Goal: Task Accomplishment & Management: Complete application form

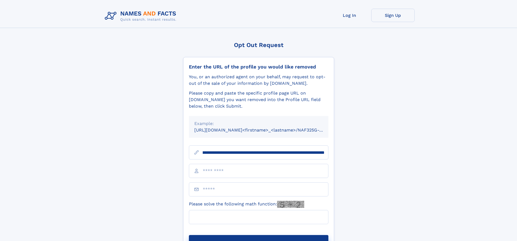
scroll to position [0, 58]
type input "**********"
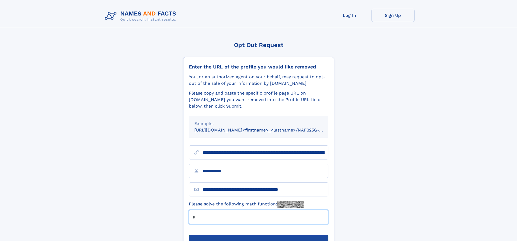
type input "*"
click at [258, 235] on button "Submit Opt Out Request" at bounding box center [258, 243] width 139 height 17
